Goal: Task Accomplishment & Management: Use online tool/utility

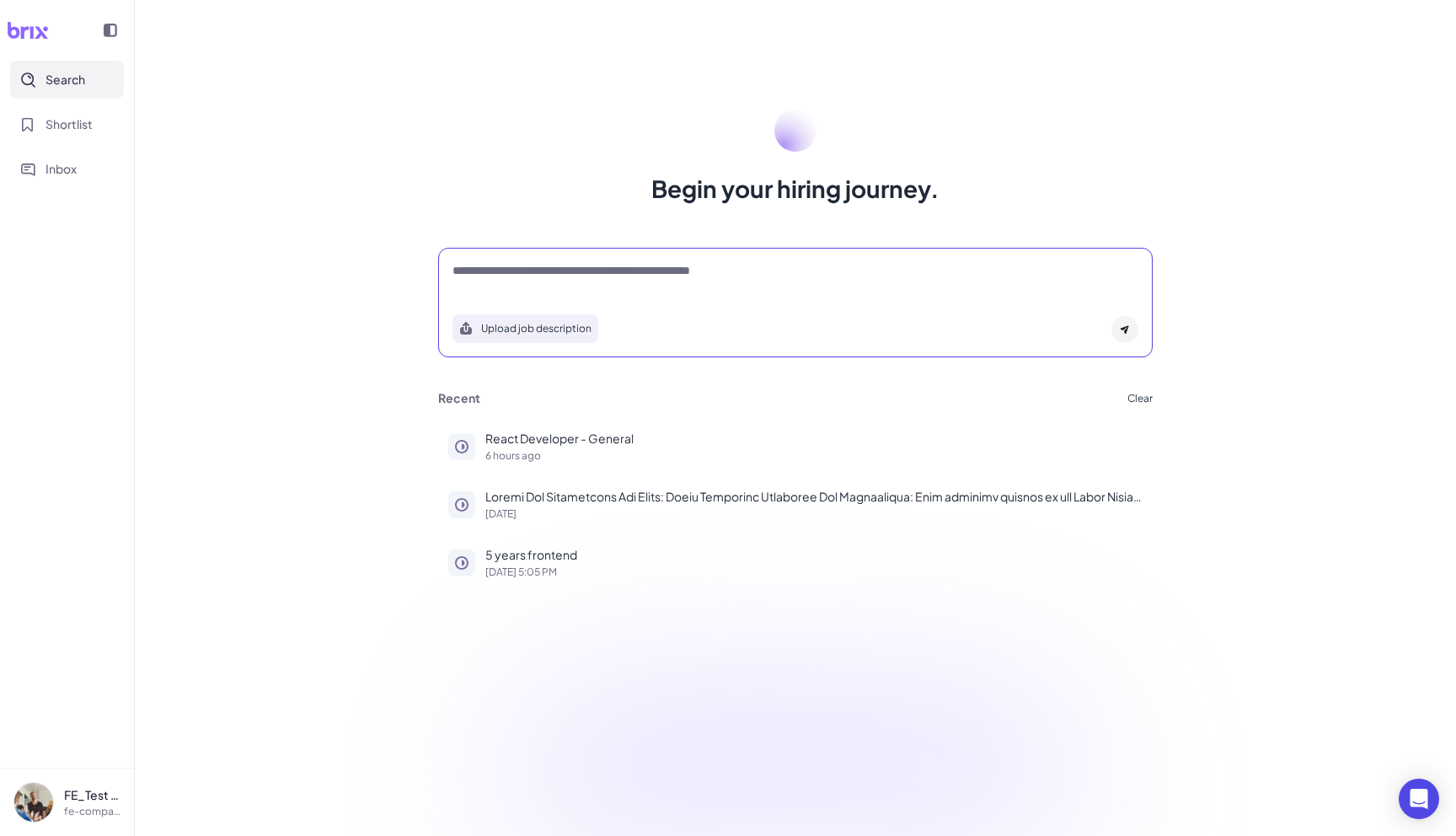
click at [549, 274] on textarea at bounding box center [795, 272] width 686 height 20
type textarea "*"
type textarea "**********"
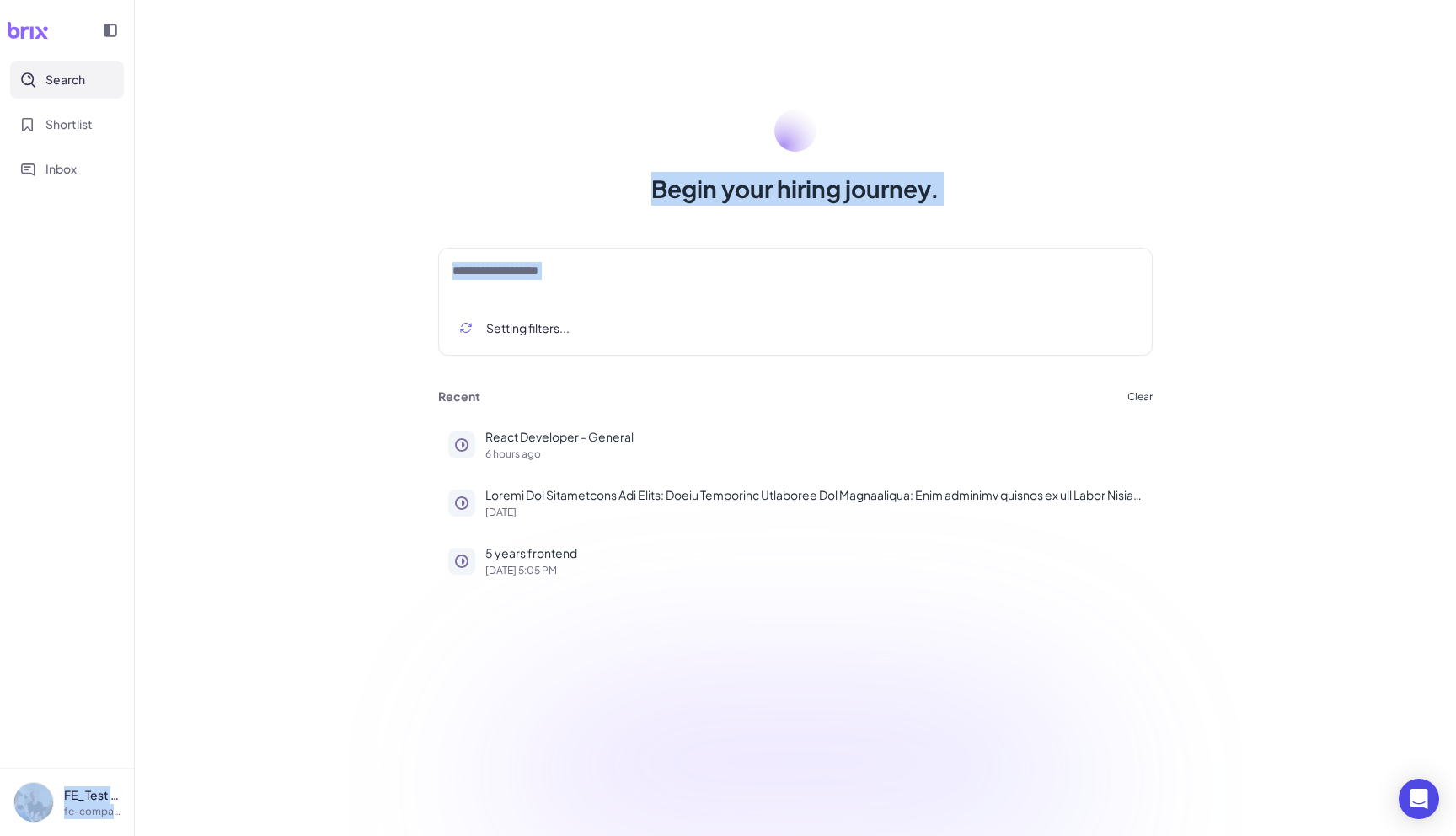
drag, startPoint x: 132, startPoint y: 294, endPoint x: 205, endPoint y: 302, distance: 73.4
click at [203, 301] on div "**********" at bounding box center [728, 418] width 1456 height 836
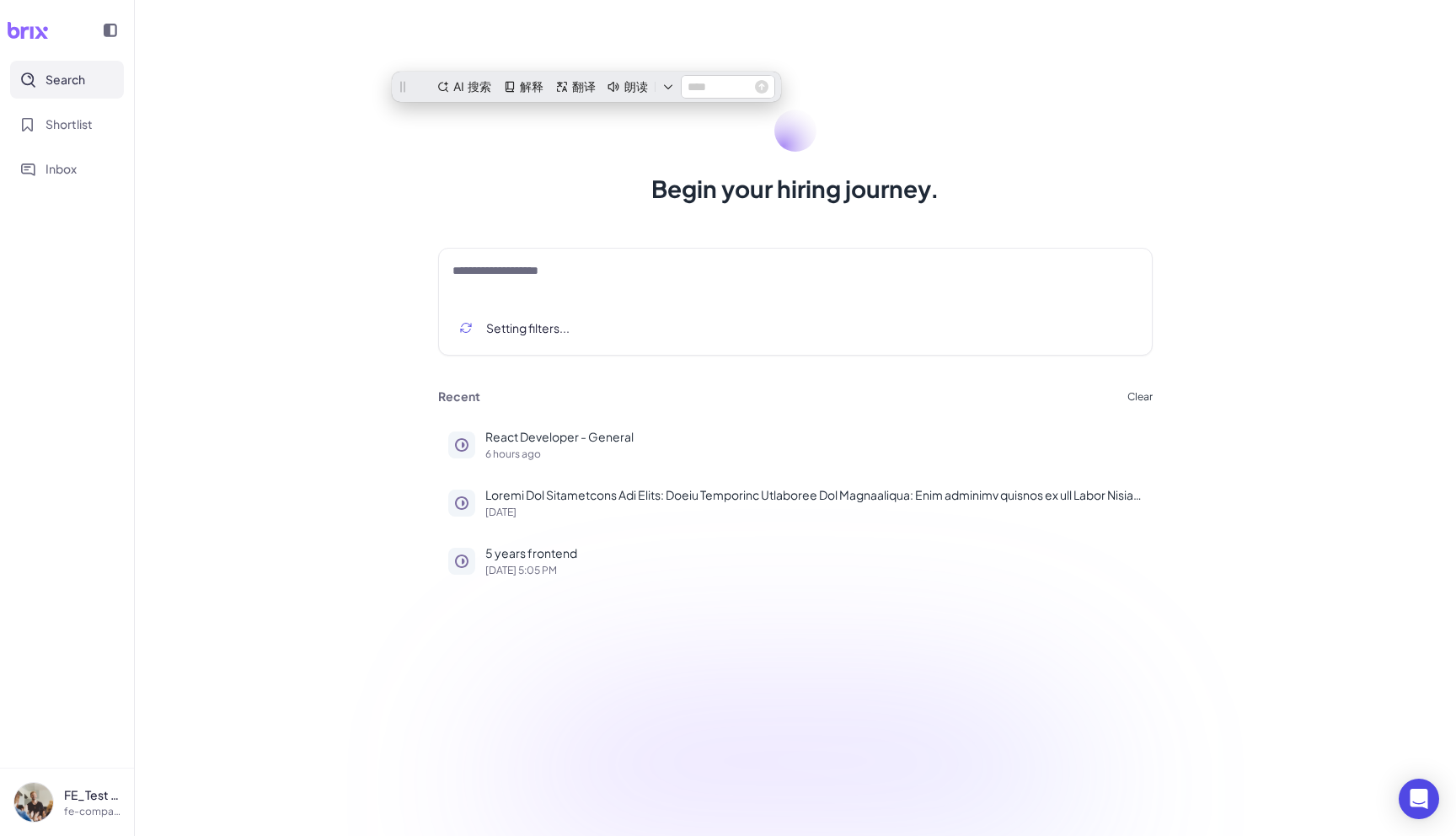
click at [514, 210] on div "**********" at bounding box center [795, 418] width 1322 height 836
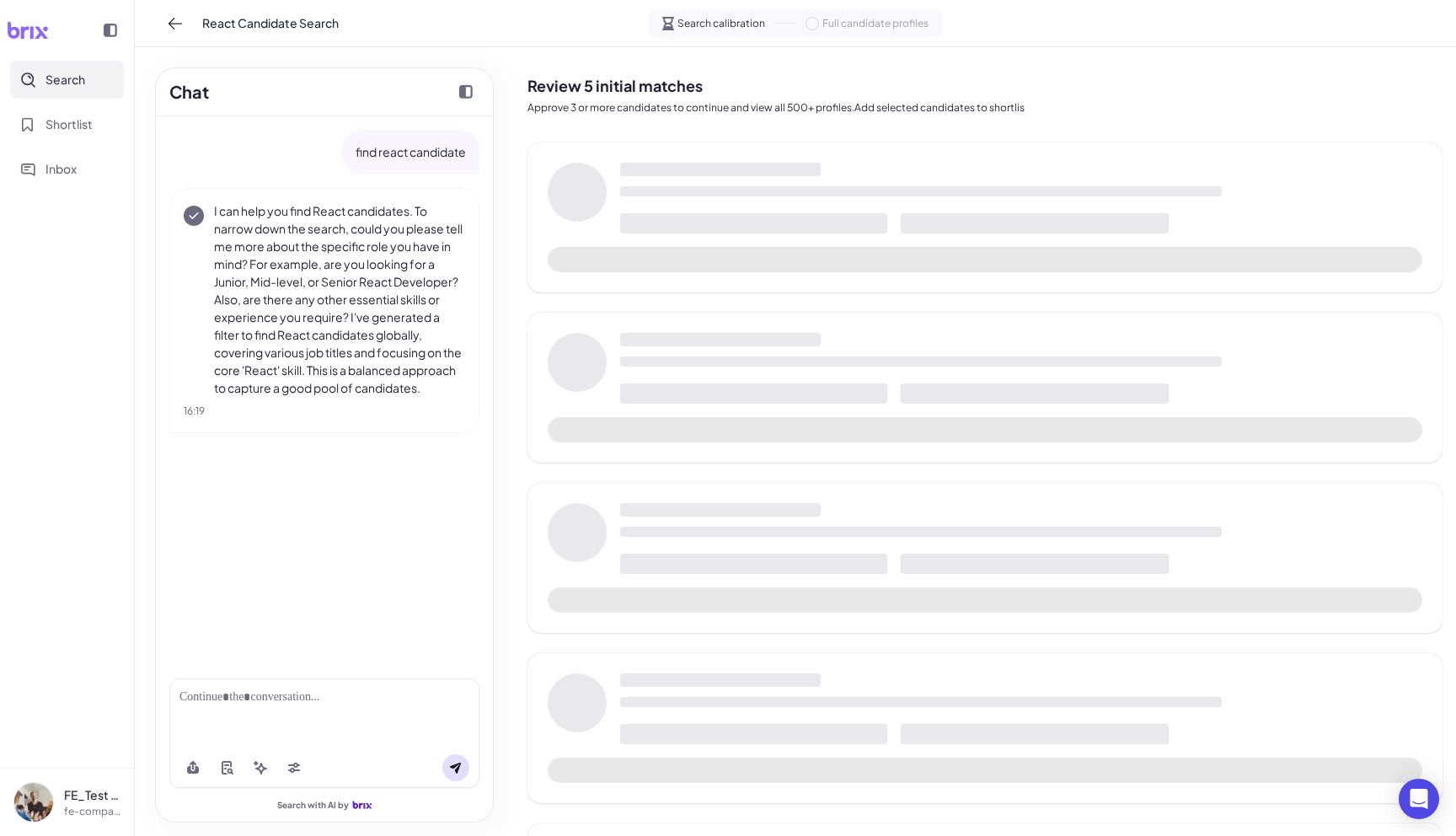
click at [305, 27] on span "React Candidate Search" at bounding box center [271, 23] width 137 height 18
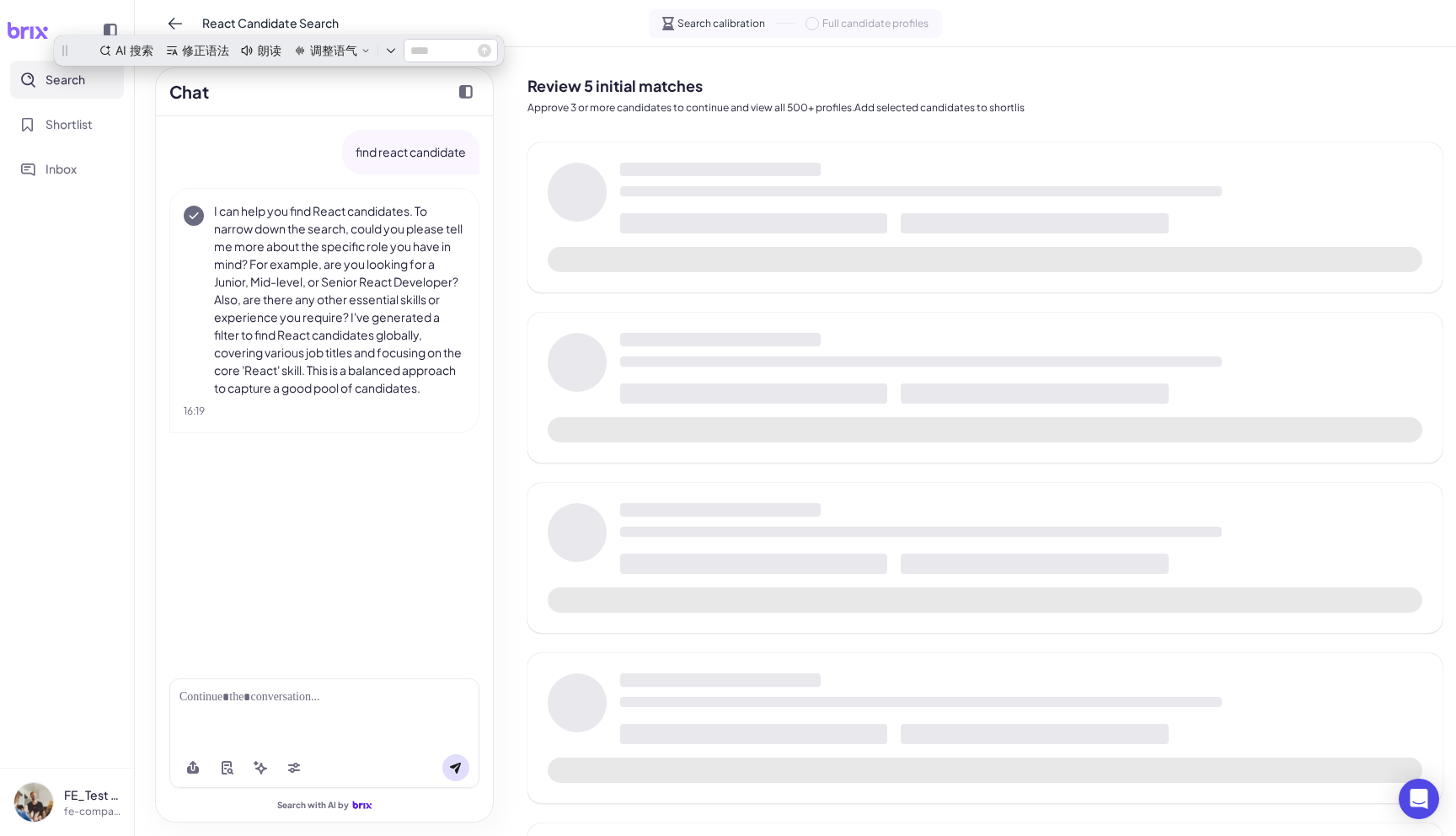
drag, startPoint x: 179, startPoint y: 25, endPoint x: 472, endPoint y: 16, distance: 293.1
click at [472, 16] on div "React Candidate Search Search calibration Full candidate profiles" at bounding box center [795, 23] width 1322 height 47
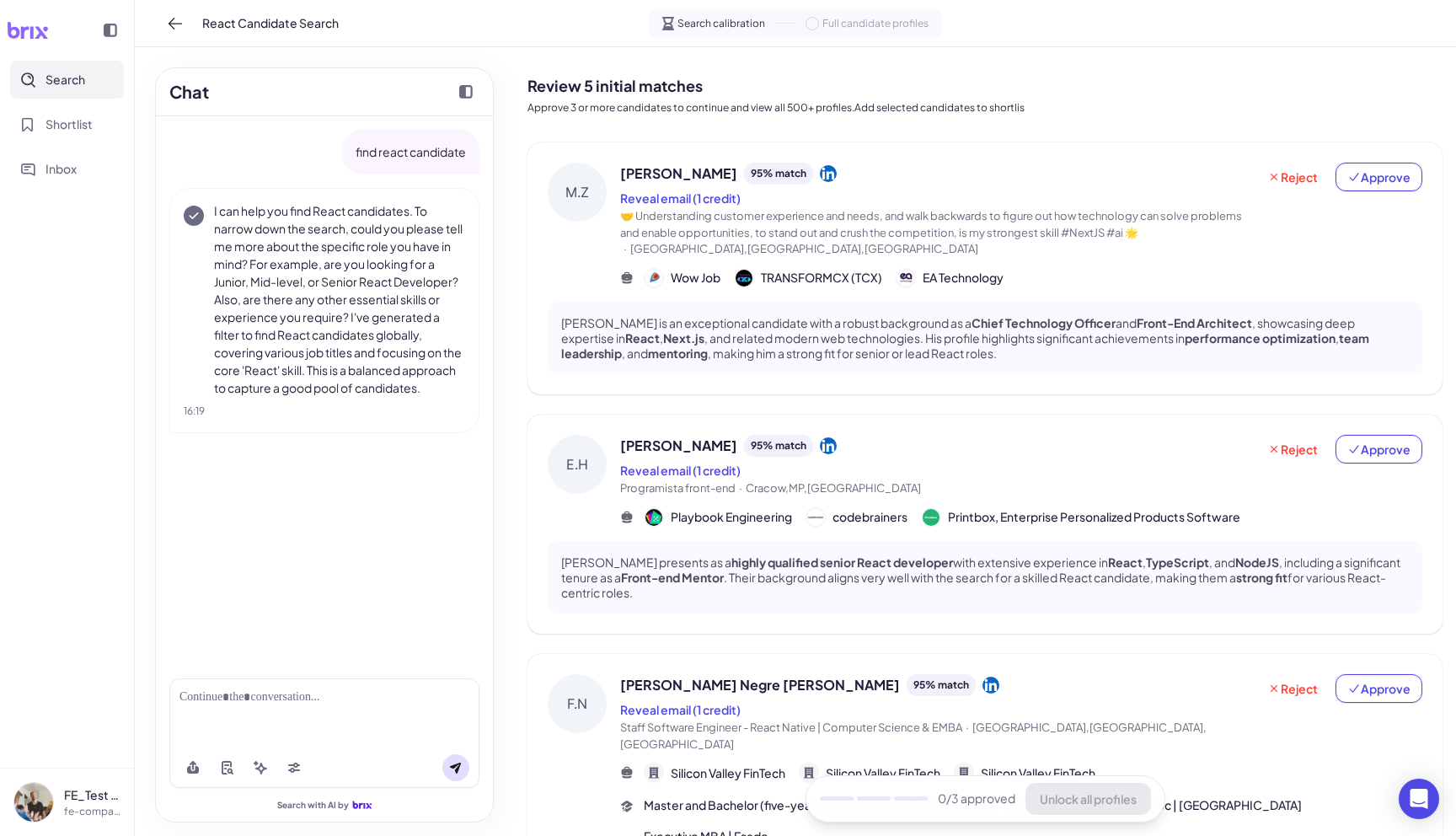
click at [107, 41] on div at bounding box center [110, 30] width 33 height 33
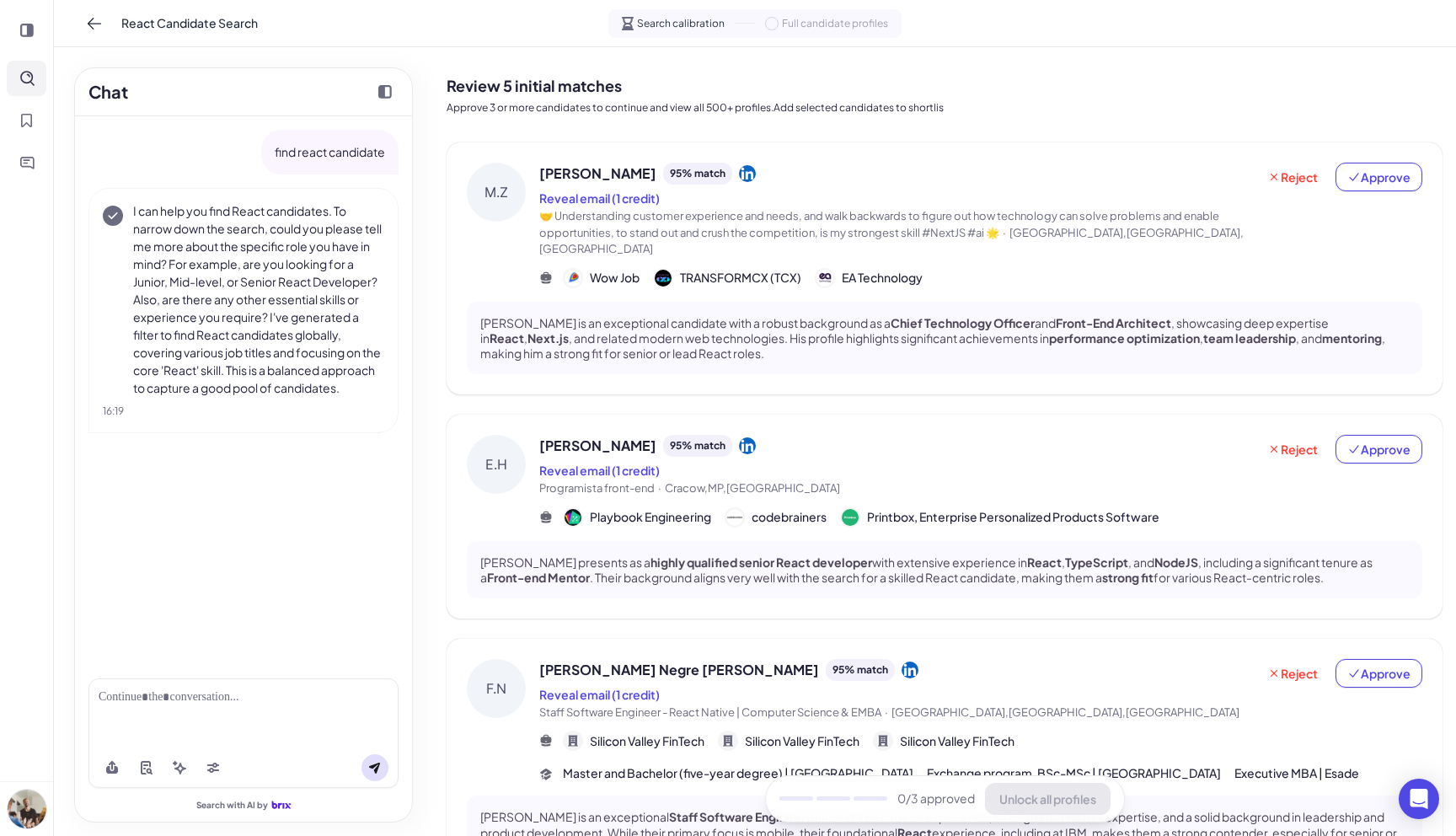
click at [28, 31] on icon at bounding box center [26, 30] width 13 height 13
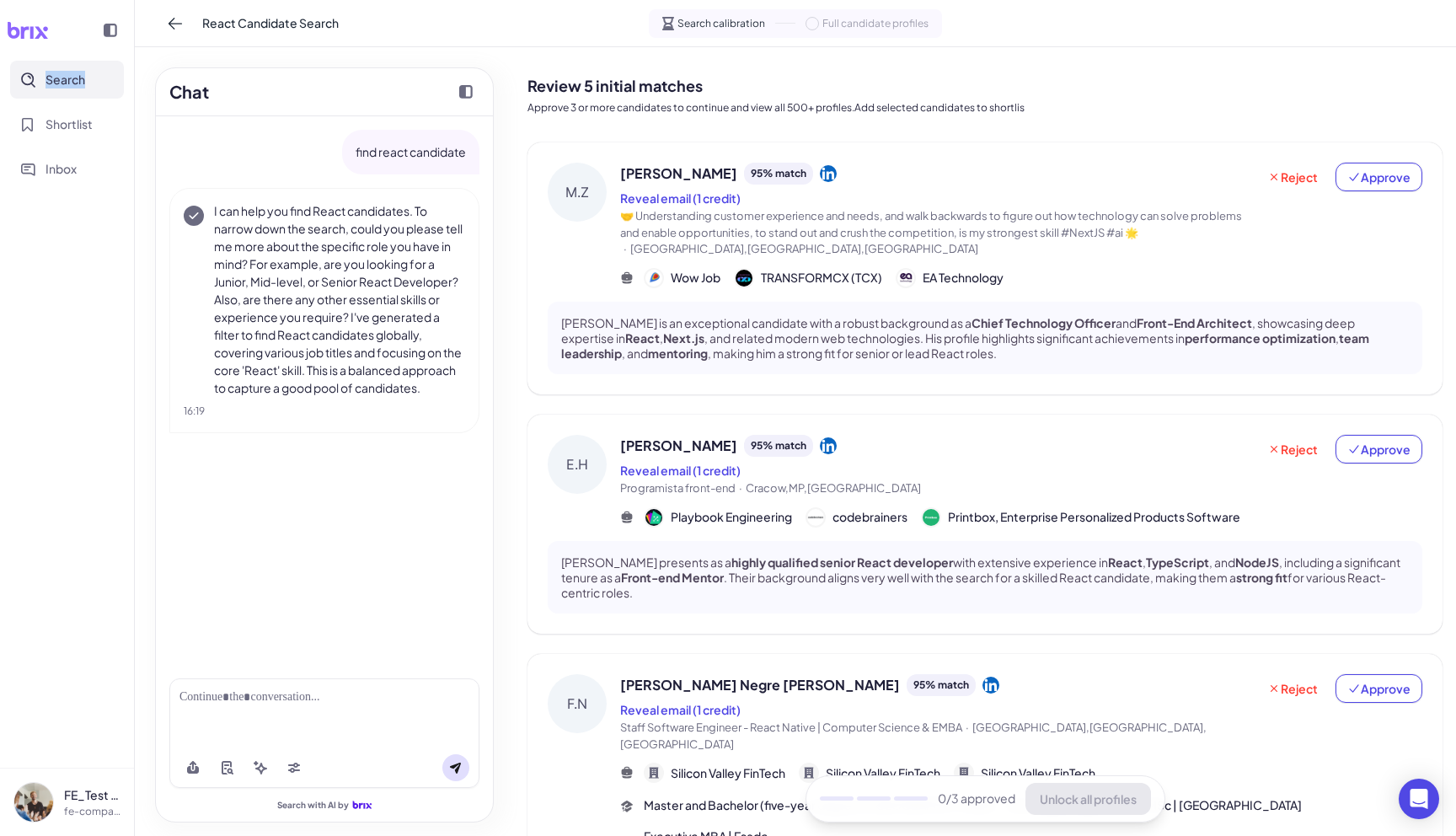
click at [28, 31] on icon at bounding box center [27, 30] width 42 height 17
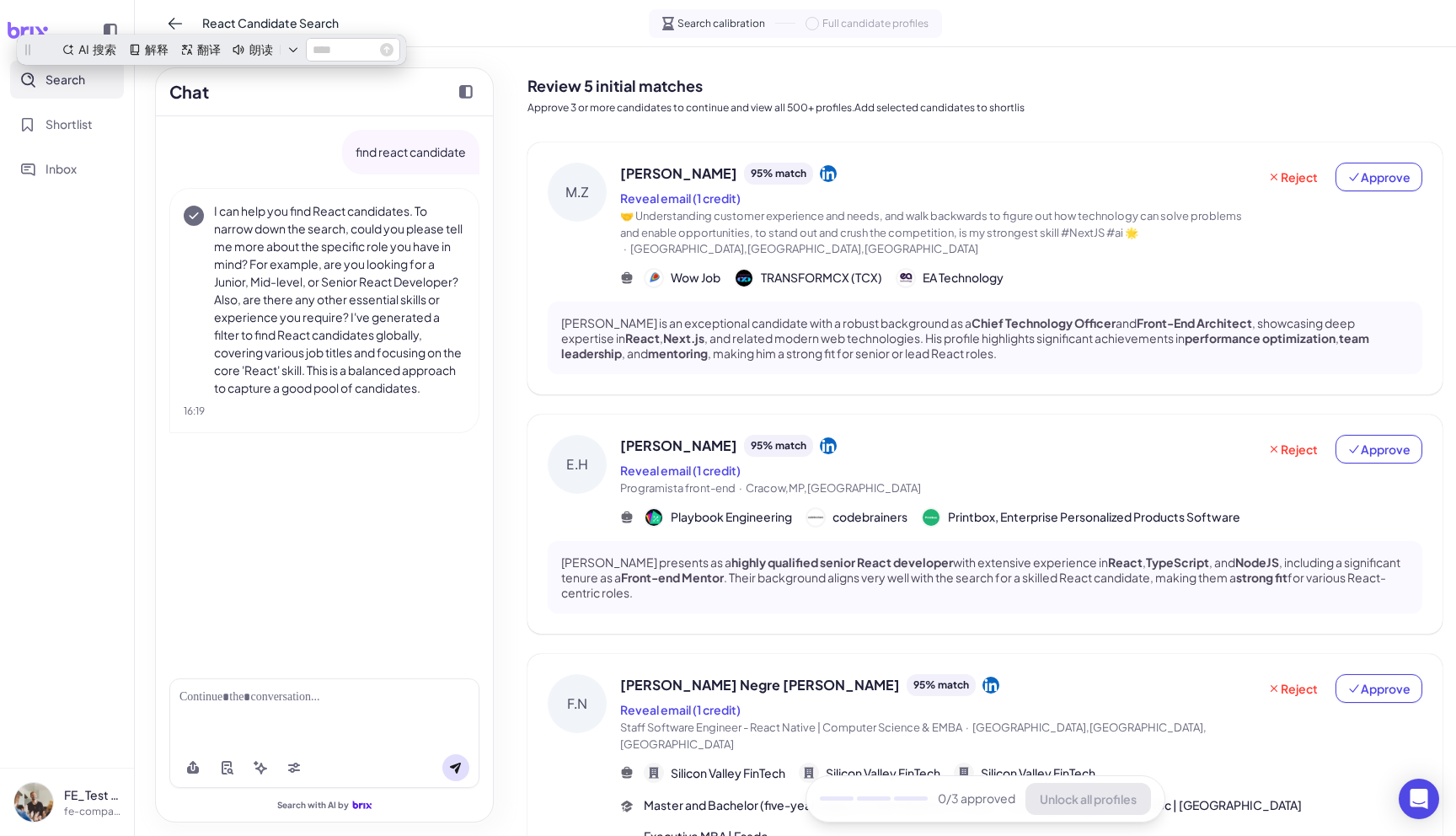
click at [763, 217] on span "🤝 Understanding customer experience and needs, and walk backwards to figure out…" at bounding box center [930, 224] width 622 height 31
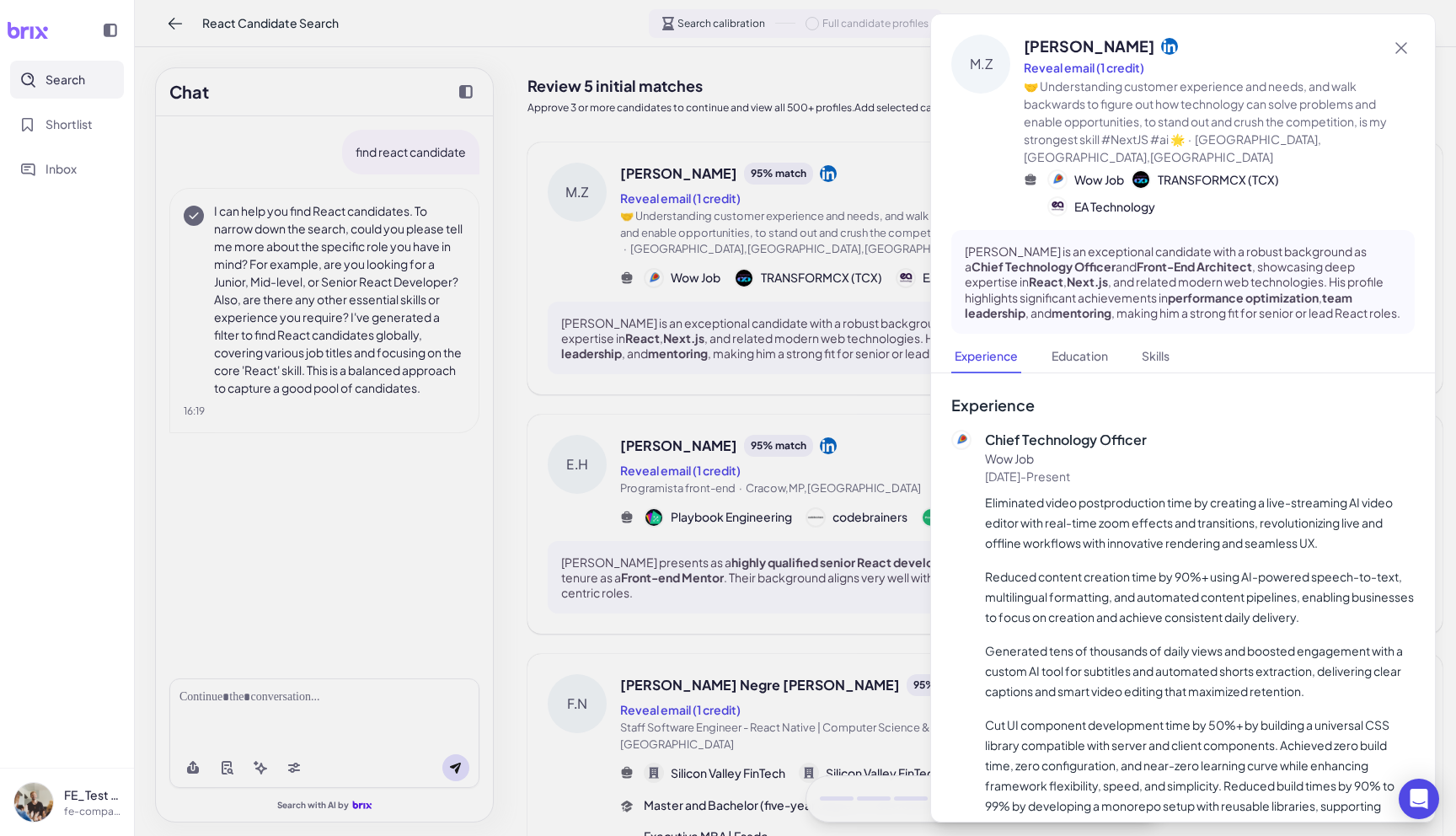
click at [621, 198] on div at bounding box center [728, 418] width 1456 height 836
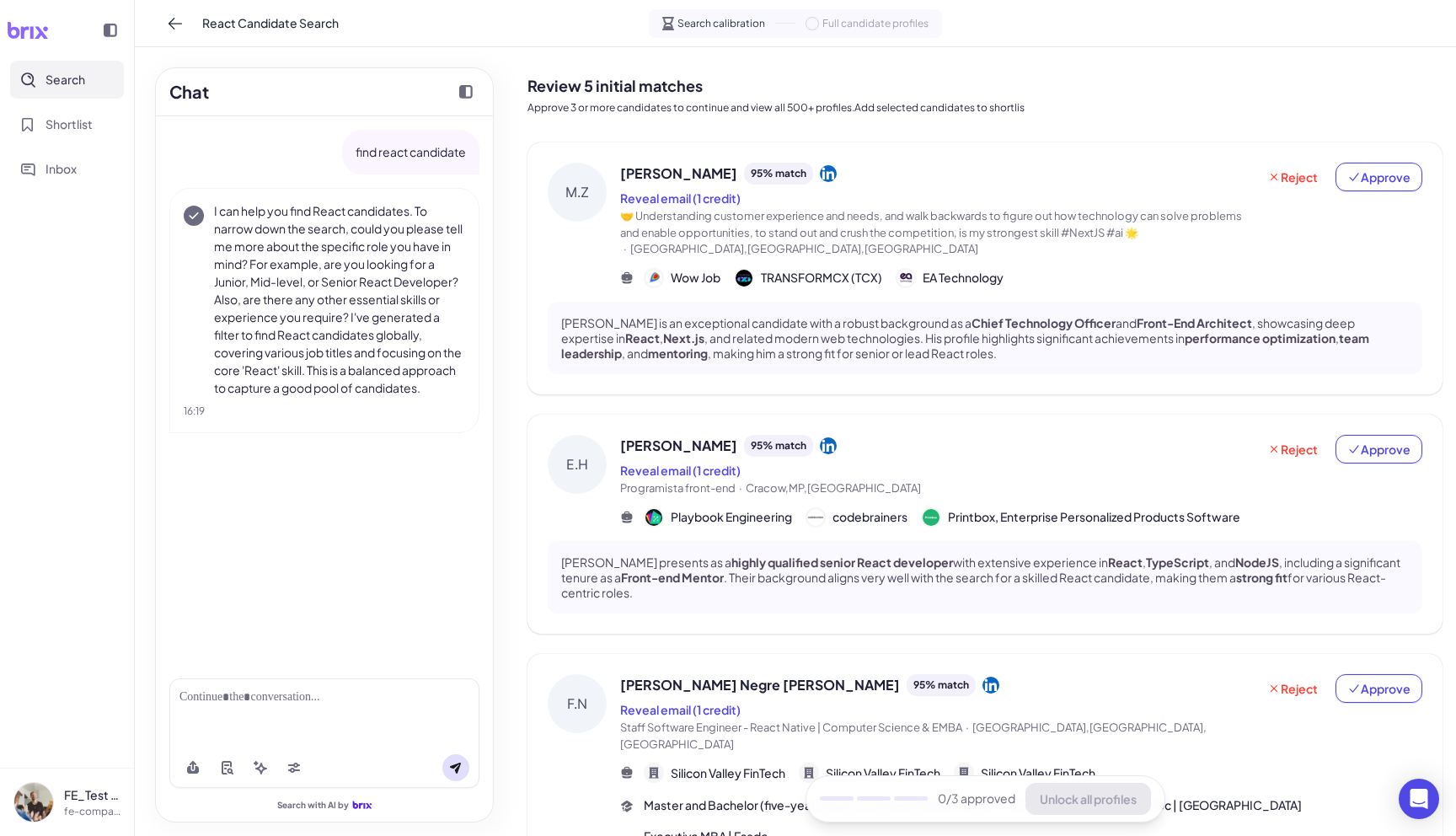
click at [581, 193] on div "M.Z" at bounding box center [578, 193] width 59 height 59
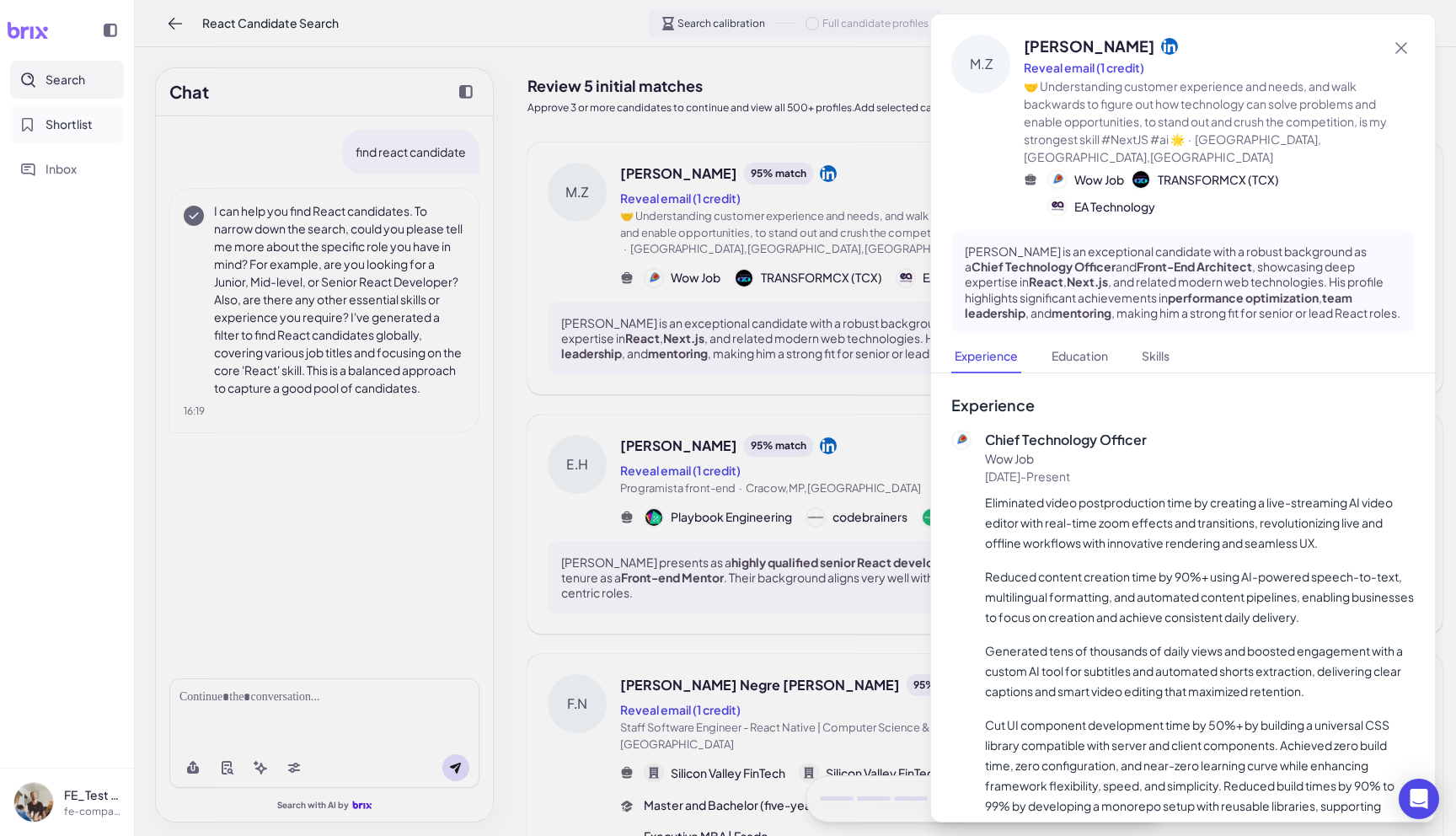
click at [86, 123] on span "Shortlist" at bounding box center [69, 124] width 47 height 18
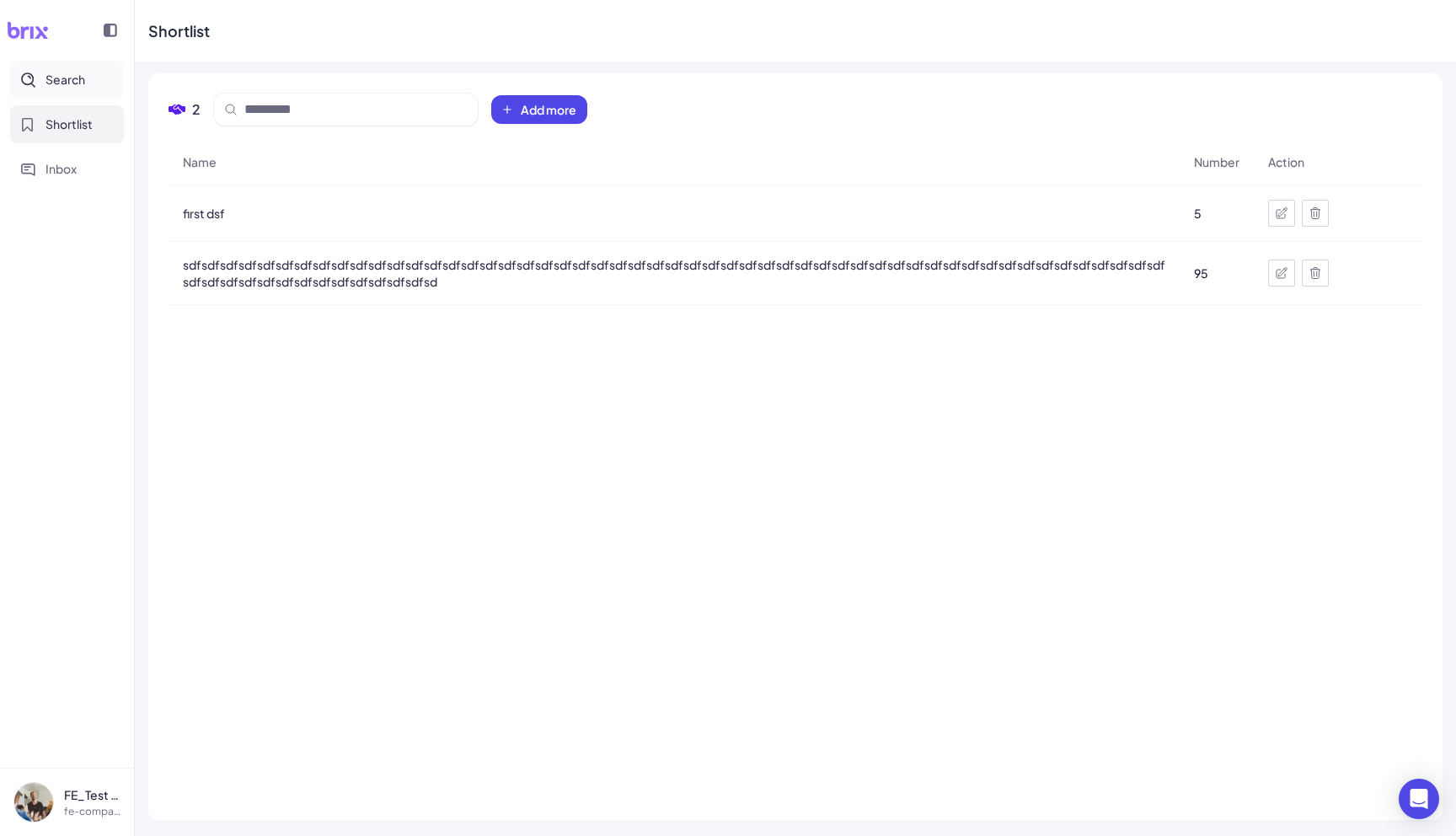
click at [69, 82] on span "Search" at bounding box center [66, 80] width 40 height 18
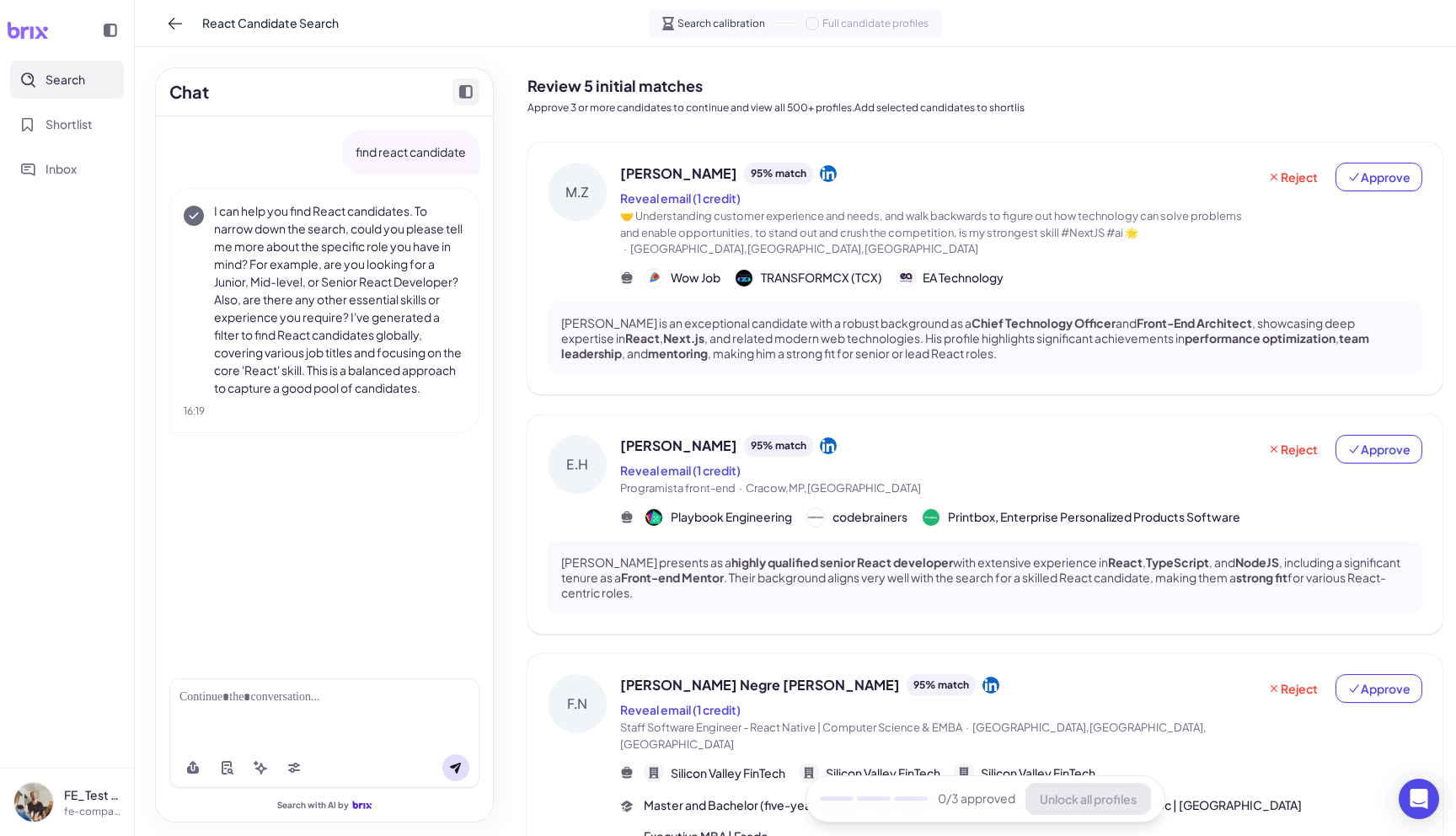
click at [466, 101] on button "Collapse chat" at bounding box center [466, 92] width 27 height 27
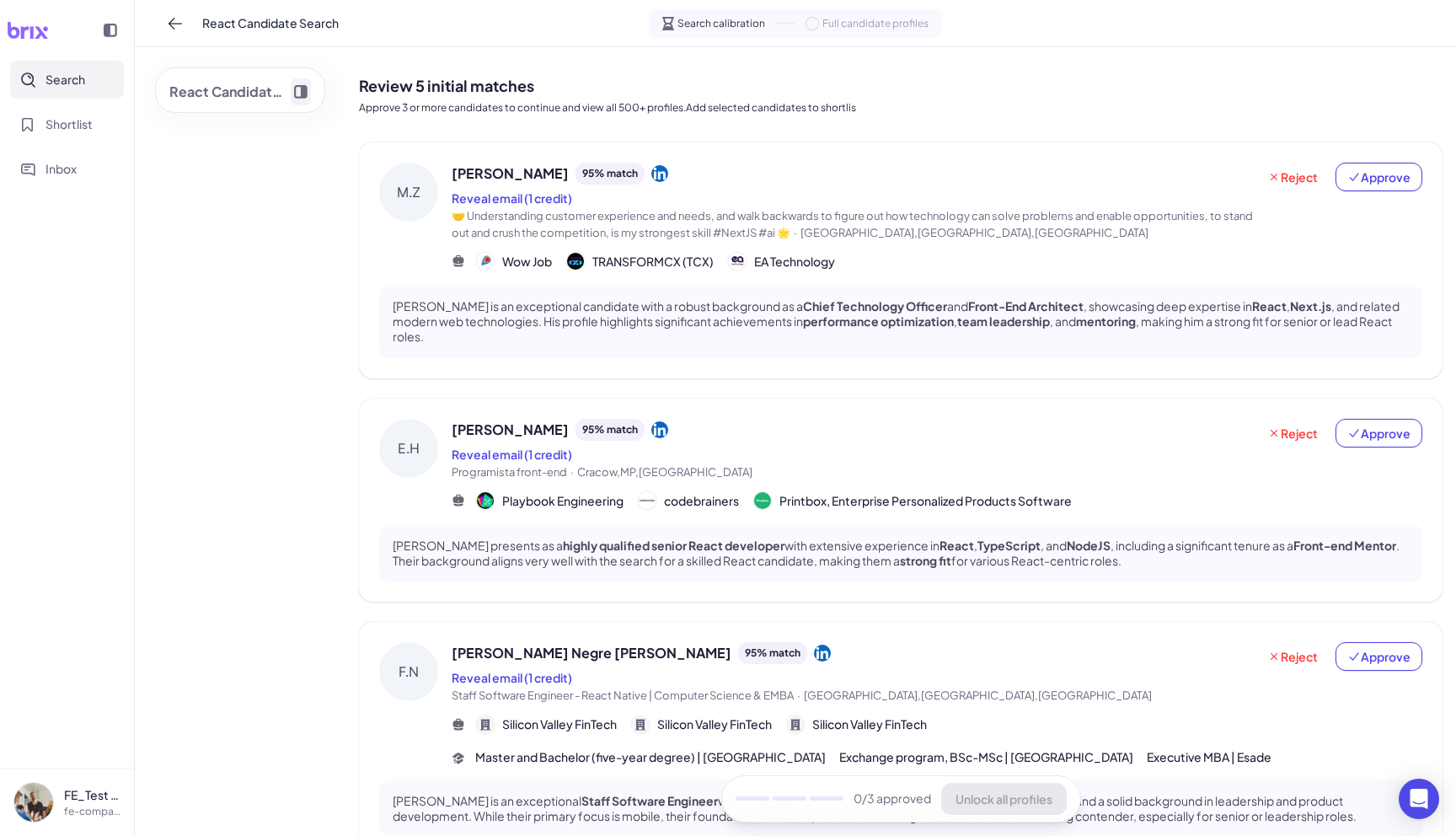
click at [297, 94] on icon "Expand chat" at bounding box center [301, 92] width 13 height 13
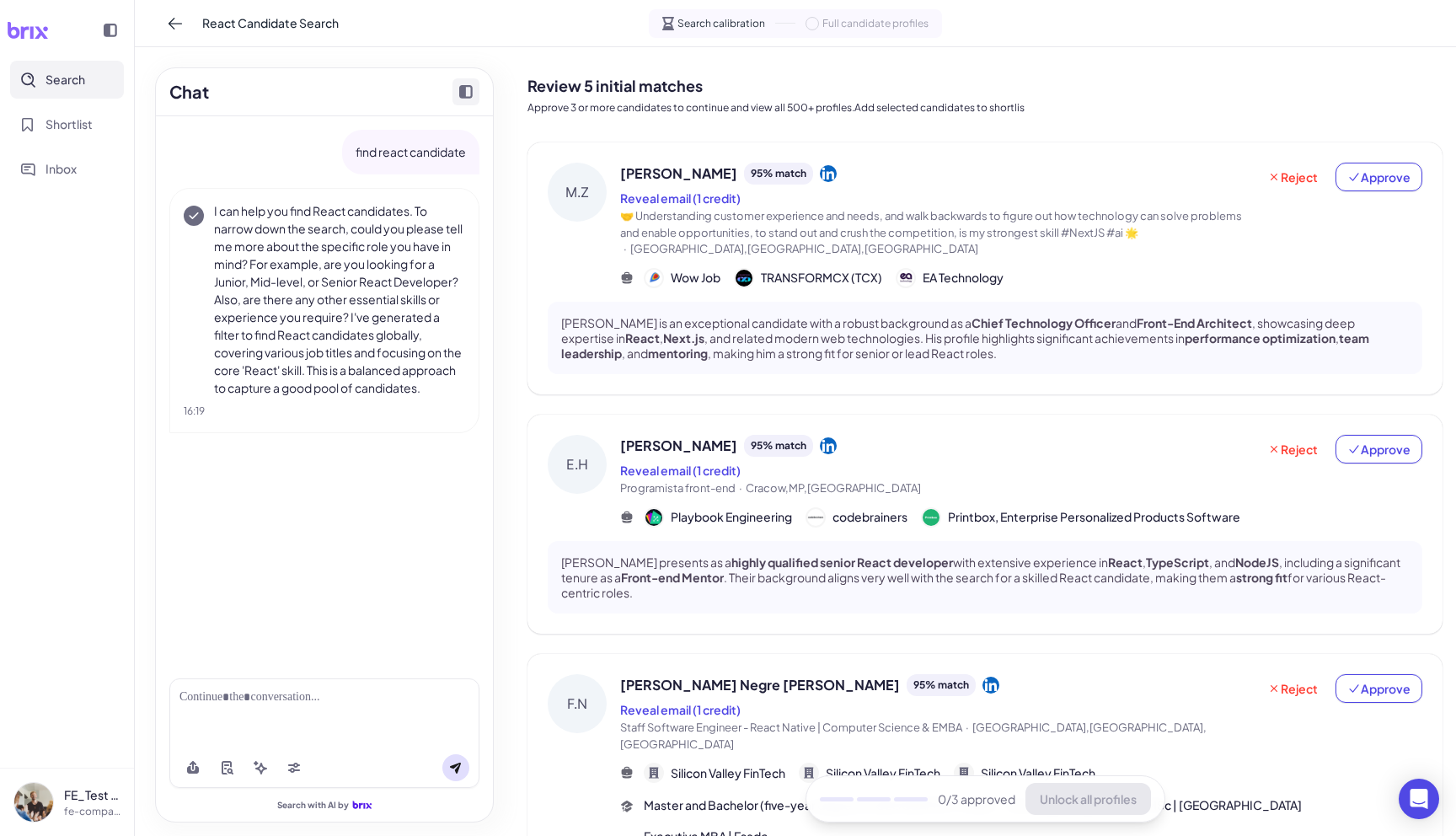
click at [392, 386] on p "I can help you find React candidates. To narrow down the search, could you plea…" at bounding box center [339, 300] width 251 height 194
